Goal: Transaction & Acquisition: Purchase product/service

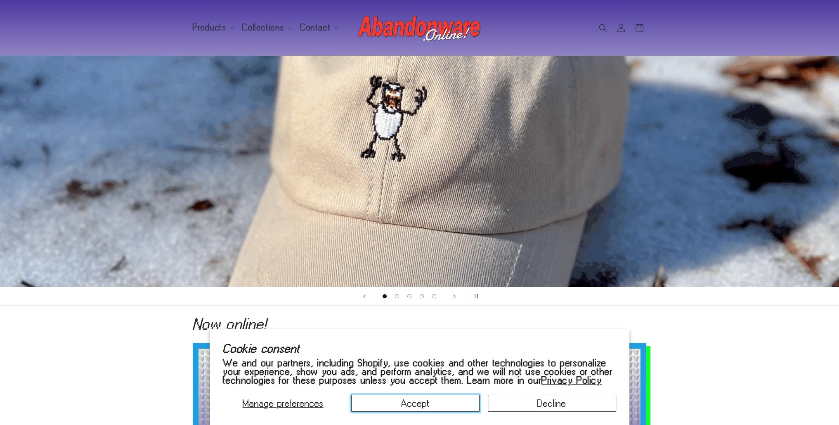
drag, startPoint x: 417, startPoint y: 401, endPoint x: 758, endPoint y: 179, distance: 406.6
click at [417, 402] on button "Accept" at bounding box center [415, 403] width 128 height 17
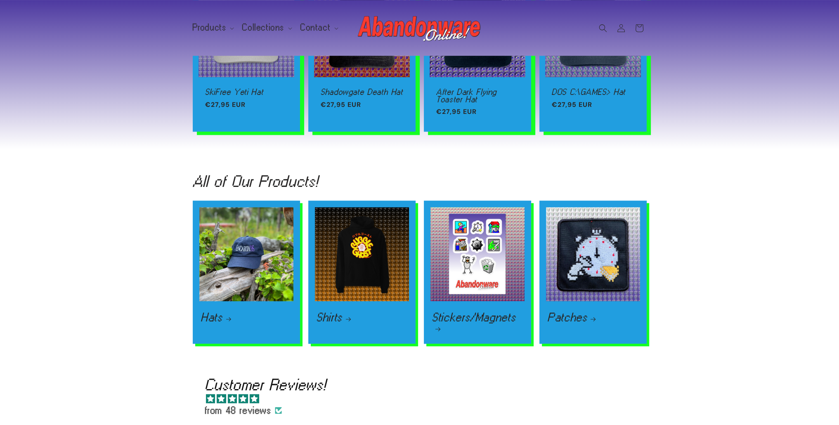
scroll to position [1005, 0]
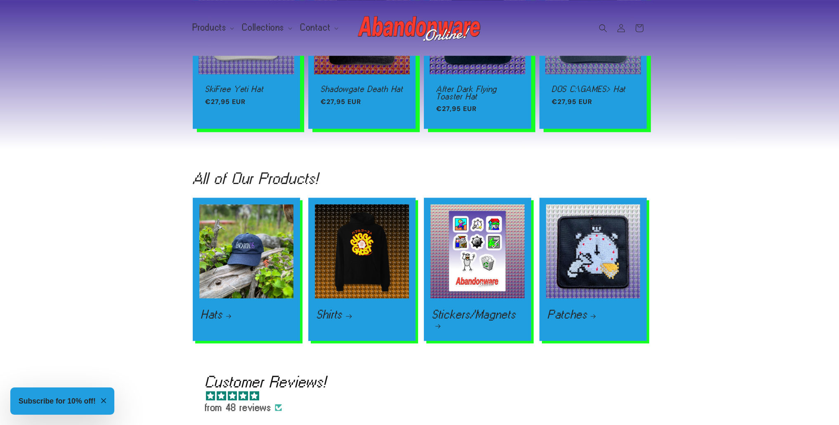
click at [376, 310] on link "Shirts" at bounding box center [362, 315] width 91 height 10
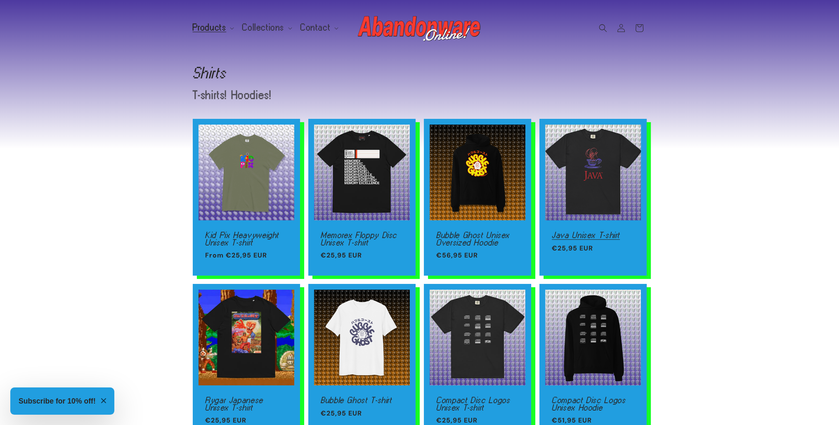
click at [591, 232] on link "Java Unisex T-shirt" at bounding box center [593, 235] width 83 height 7
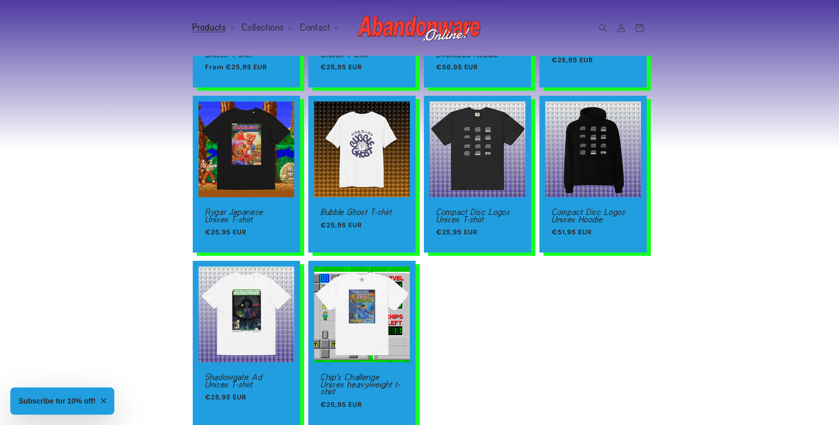
scroll to position [194, 0]
